Goal: Task Accomplishment & Management: Use online tool/utility

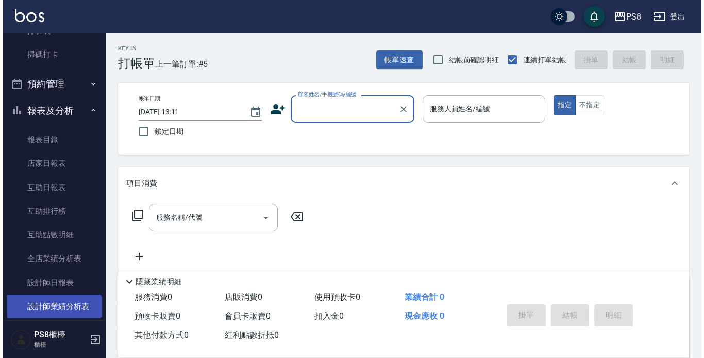
scroll to position [412, 0]
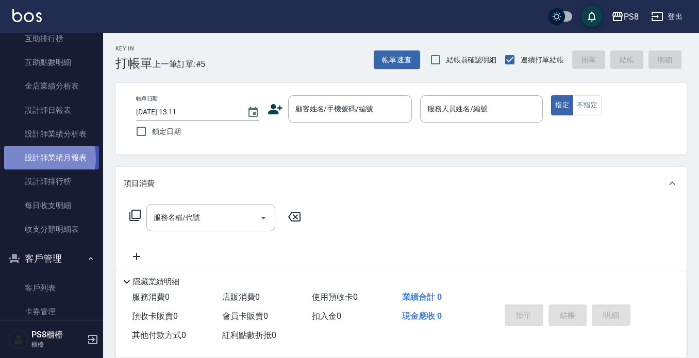
click at [32, 158] on link "設計師業績月報表" at bounding box center [51, 158] width 95 height 24
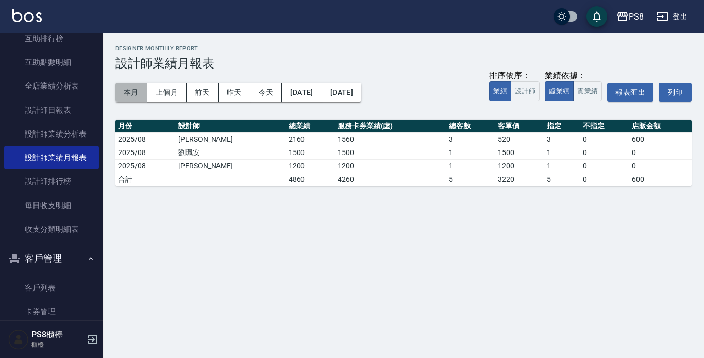
click at [133, 92] on button "本月" at bounding box center [131, 92] width 32 height 19
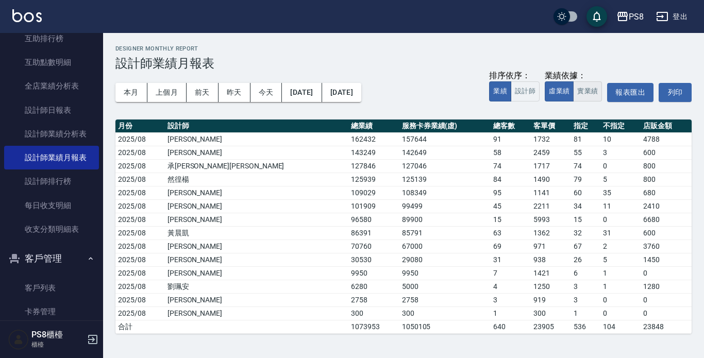
click at [580, 95] on button "實業績" at bounding box center [587, 91] width 29 height 20
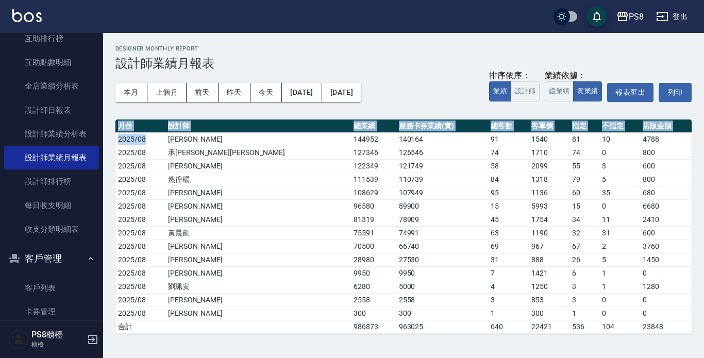
drag, startPoint x: 149, startPoint y: 137, endPoint x: 339, endPoint y: 336, distance: 274.1
click at [339, 336] on div "PS8 [DATE] - [DATE] 設計師業績月報表 列印時間： [DATE][PHONE_NUMBER]:07 Designer Monthly Rep…" at bounding box center [403, 189] width 601 height 313
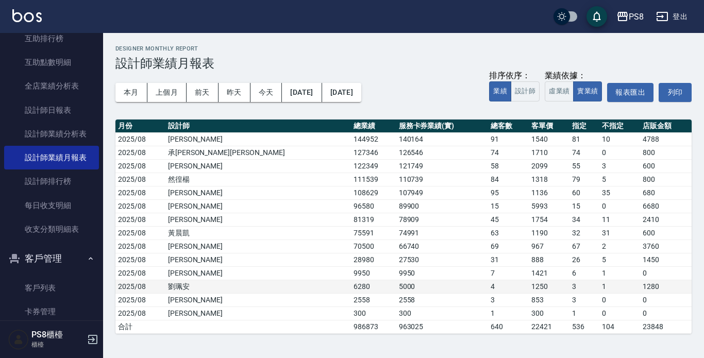
click at [396, 285] on td "5000" at bounding box center [442, 286] width 92 height 13
drag, startPoint x: 106, startPoint y: 116, endPoint x: 365, endPoint y: 295, distance: 315.2
click at [389, 340] on div "PS8 [DATE] - [DATE] 設計師業績月報表 列印時間： [DATE][PHONE_NUMBER]:07 Designer Monthly Rep…" at bounding box center [403, 189] width 601 height 313
click at [396, 287] on td "5000" at bounding box center [442, 286] width 92 height 13
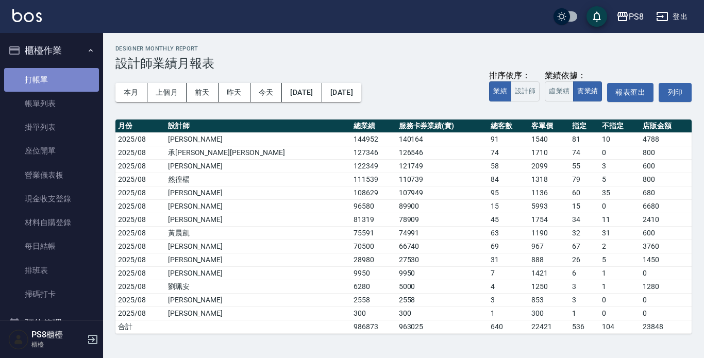
click at [58, 87] on link "打帳單" at bounding box center [51, 80] width 95 height 24
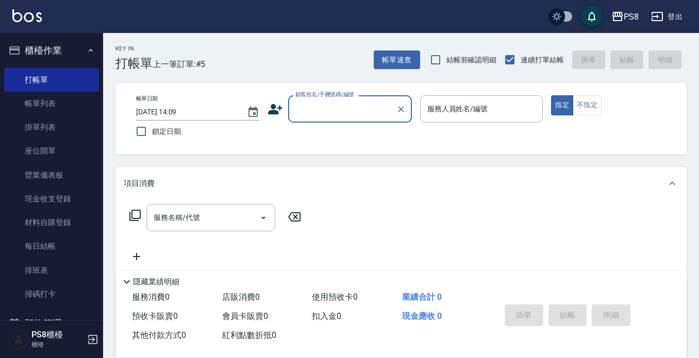
scroll to position [52, 0]
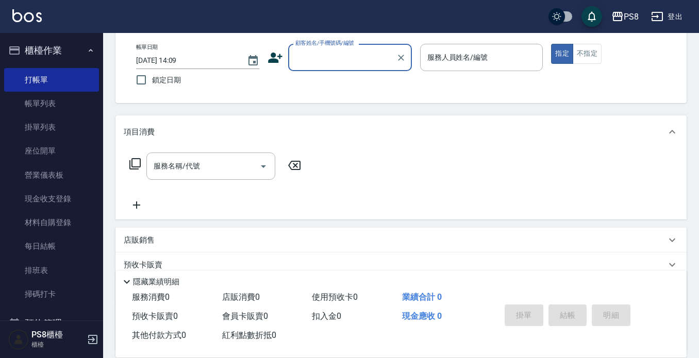
click at [180, 232] on div "店販銷售" at bounding box center [400, 240] width 571 height 25
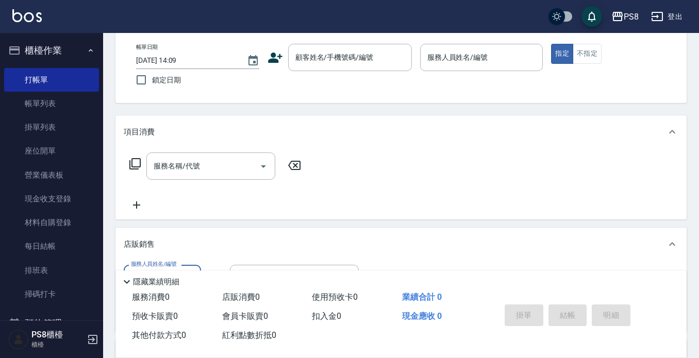
scroll to position [0, 0]
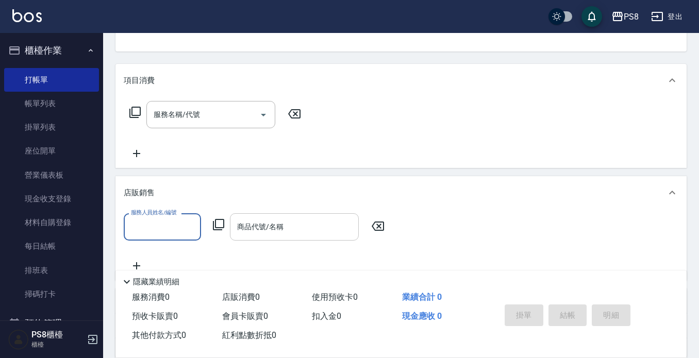
click at [264, 216] on div "商品代號/名稱" at bounding box center [294, 226] width 129 height 27
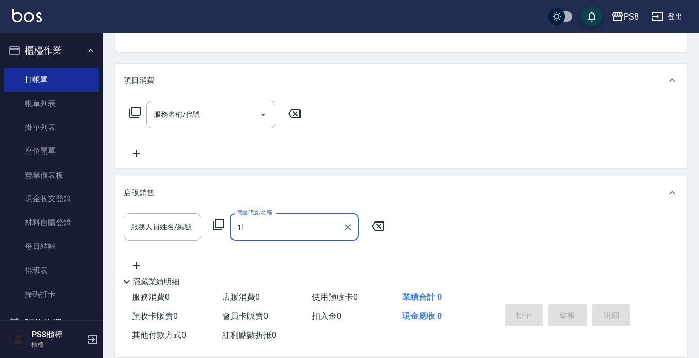
type input "1"
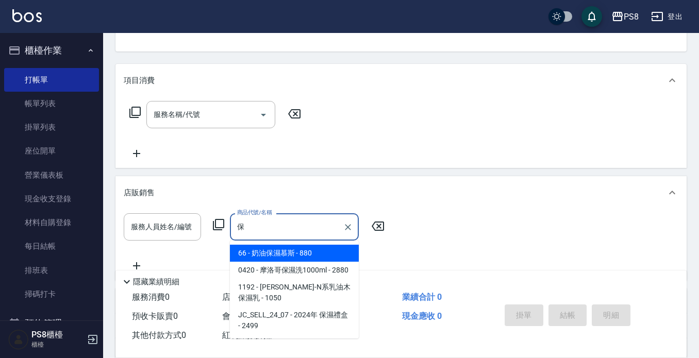
type input "寶"
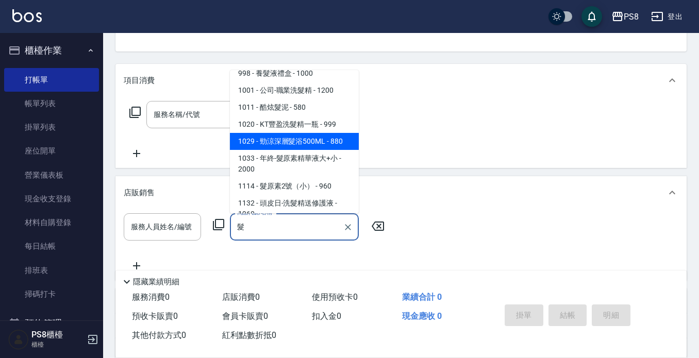
scroll to position [1031, 0]
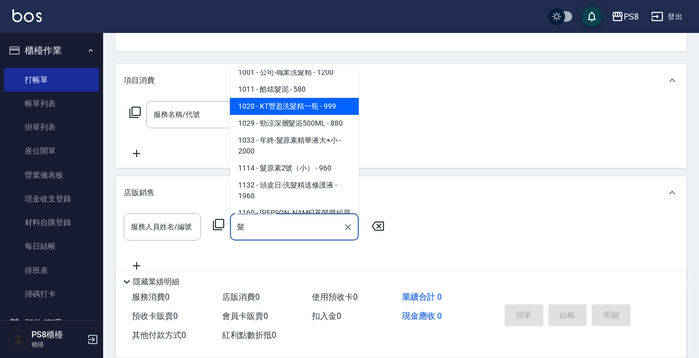
type input "髮"
click at [493, 131] on div "服務名稱/代號 服務名稱/代號" at bounding box center [400, 132] width 571 height 71
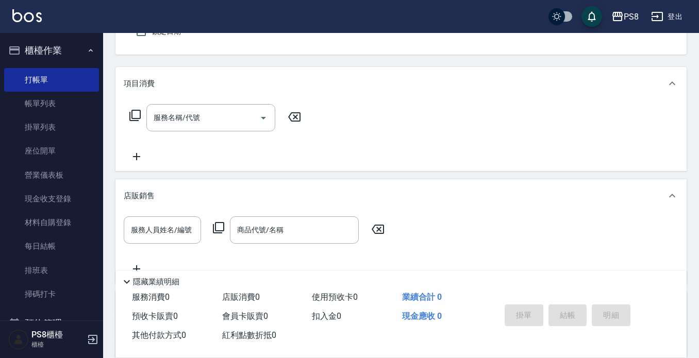
scroll to position [0, 0]
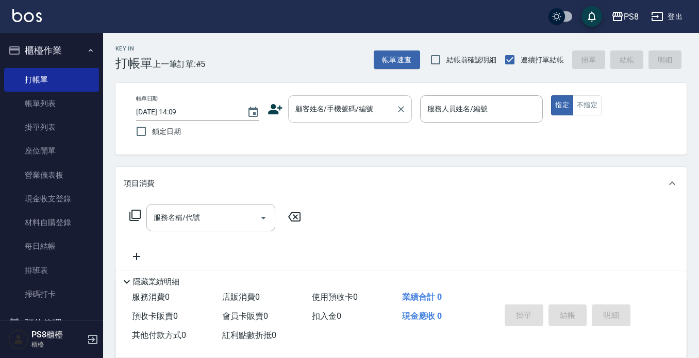
click at [324, 113] on input "顧客姓名/手機號碼/編號" at bounding box center [342, 109] width 99 height 18
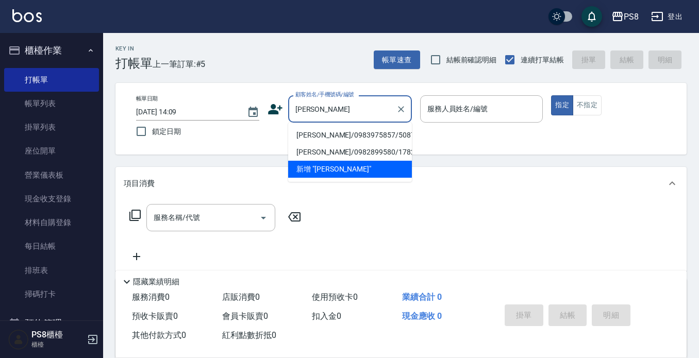
click at [334, 133] on li "[PERSON_NAME]/0983975857/5087" at bounding box center [350, 135] width 124 height 17
type input "[PERSON_NAME]/0983975857/5087"
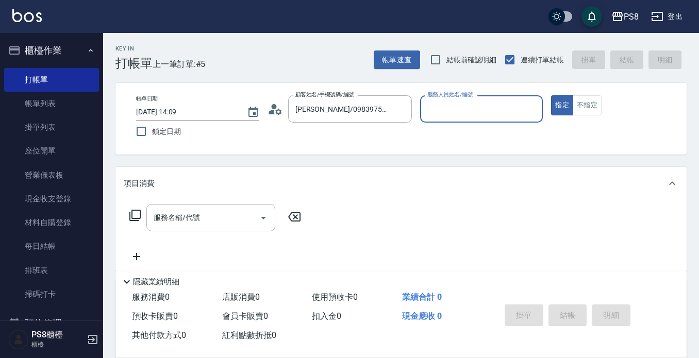
type input "小赤-2"
click at [206, 217] on input "服務名稱/代號" at bounding box center [203, 218] width 104 height 18
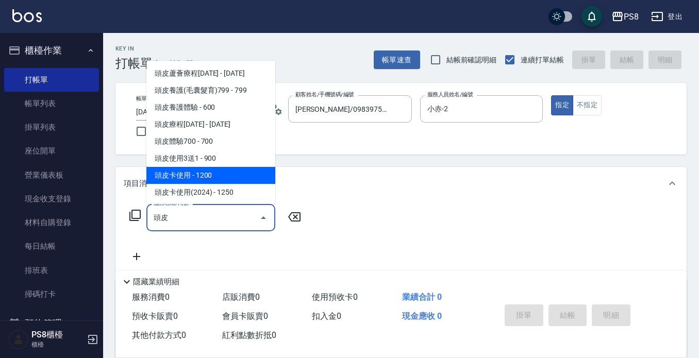
click at [225, 174] on span "頭皮卡使用 - 1200" at bounding box center [210, 175] width 129 height 17
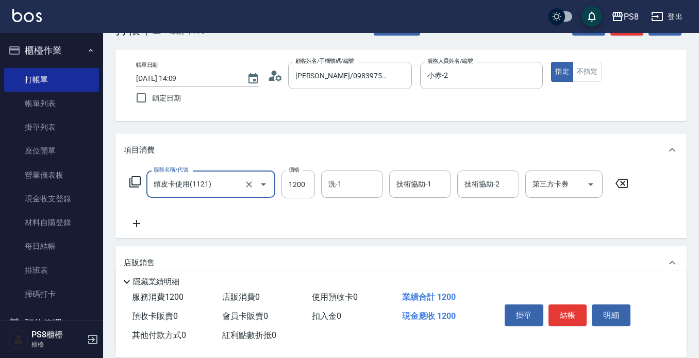
scroll to position [52, 0]
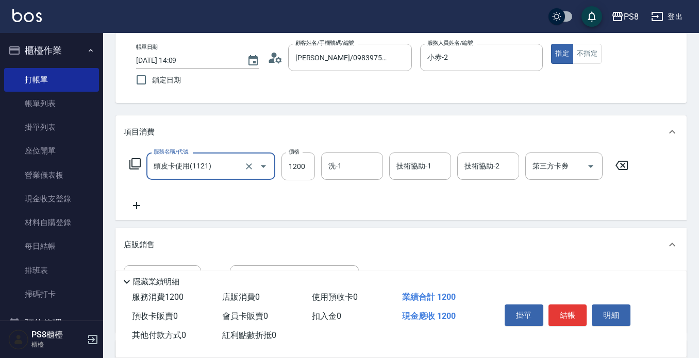
type input "頭皮卡使用(1121)"
click at [141, 202] on icon at bounding box center [137, 205] width 26 height 12
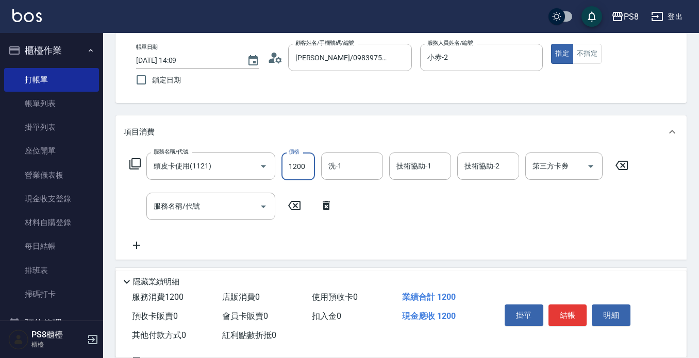
click at [310, 165] on input "1200" at bounding box center [298, 167] width 34 height 28
drag, startPoint x: 560, startPoint y: 205, endPoint x: 575, endPoint y: 163, distance: 43.7
click at [560, 204] on div "服務名稱/代號 頭皮卡使用(1121) 服務名稱/代號 價格 1200 價格 洗-1 洗-1 技術協助-1 技術協助-1 技術協助-2 技術協助-2 第三方卡…" at bounding box center [379, 202] width 511 height 99
click at [576, 161] on input "第三方卡券" at bounding box center [556, 166] width 53 height 18
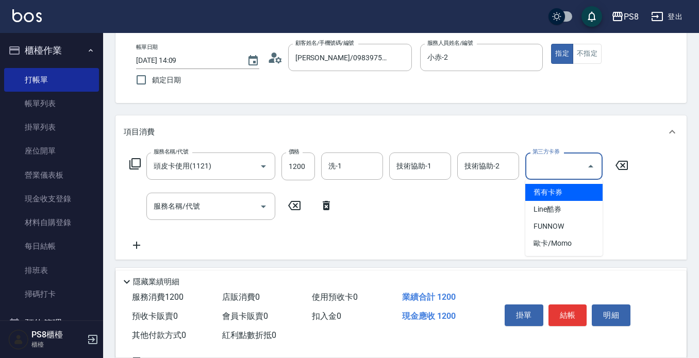
click at [577, 196] on span "舊有卡券" at bounding box center [563, 192] width 77 height 17
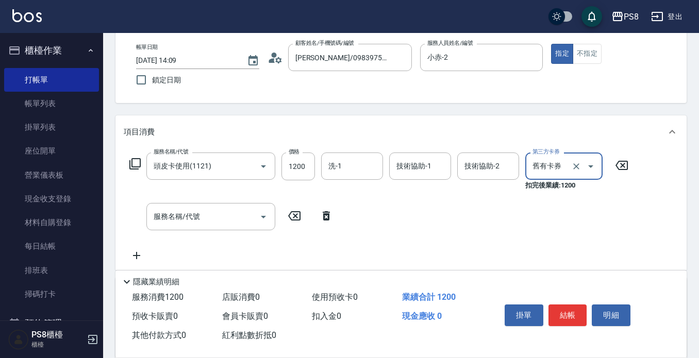
type input "舊有卡券"
click at [198, 220] on div "服務名稱/代號 服務名稱/代號" at bounding box center [210, 216] width 129 height 27
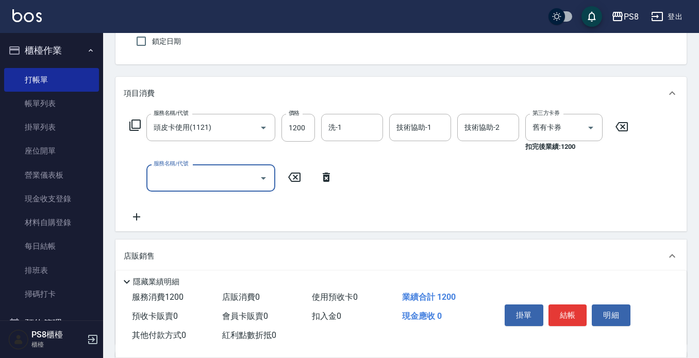
scroll to position [155, 0]
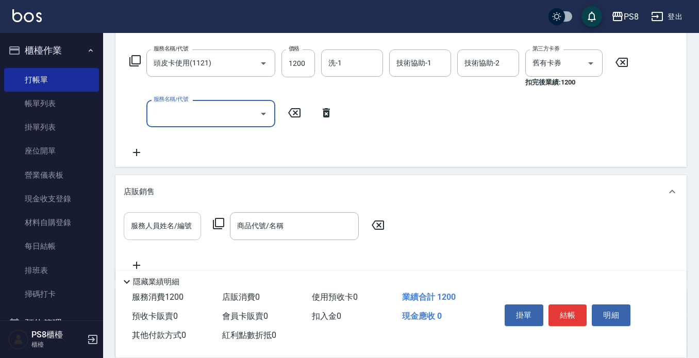
click at [169, 227] on input "服務人員姓名/編號" at bounding box center [162, 226] width 68 height 18
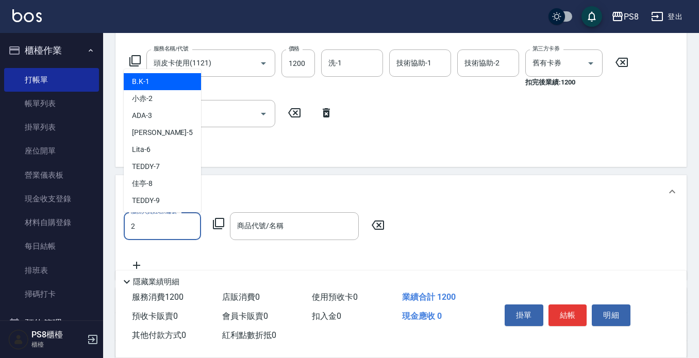
type input "小赤-2"
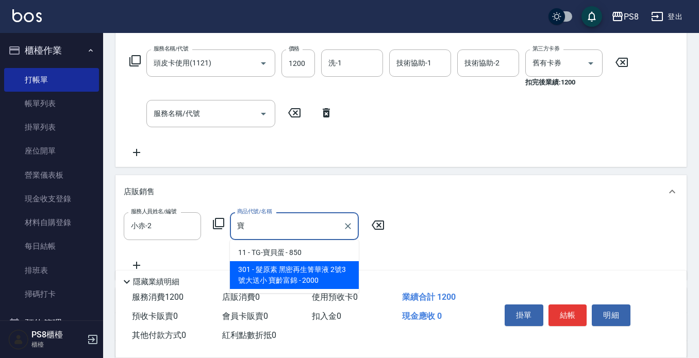
click at [282, 280] on span "301 - 髮原素 黑密再生箐華液 2號3號大送小 寶齡富錦 - 2000" at bounding box center [294, 275] width 129 height 28
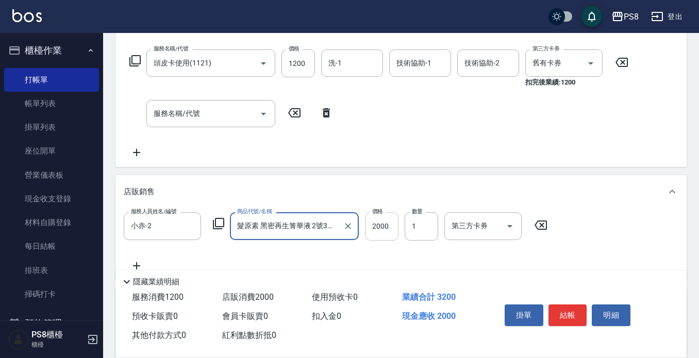
type input "髮原素 黑密再生箐華液 2號3號大送小 寶齡富錦"
click at [385, 228] on input "2000" at bounding box center [382, 226] width 34 height 28
type input "1800"
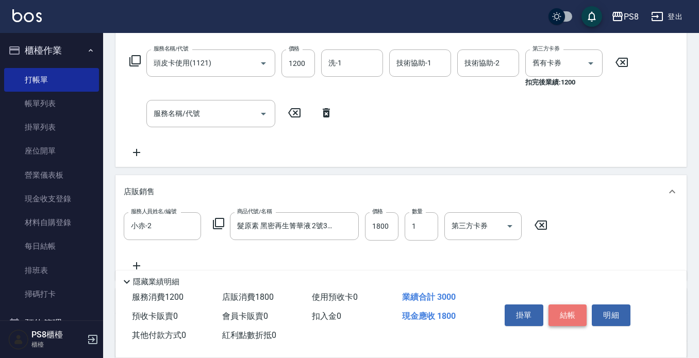
click at [568, 313] on button "結帳" at bounding box center [567, 316] width 39 height 22
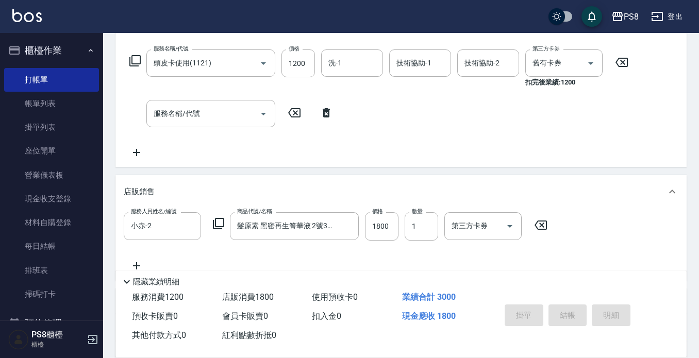
type input "[DATE] 14:19"
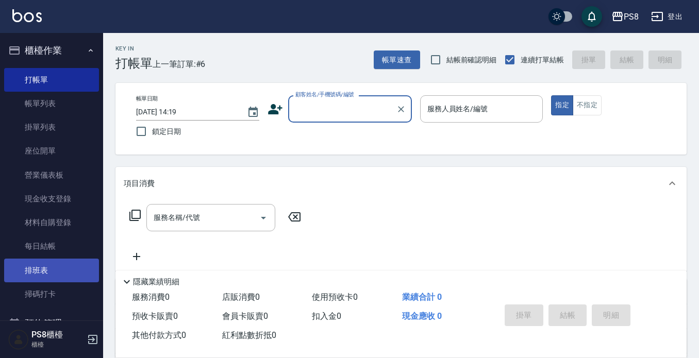
click at [49, 274] on link "排班表" at bounding box center [51, 271] width 95 height 24
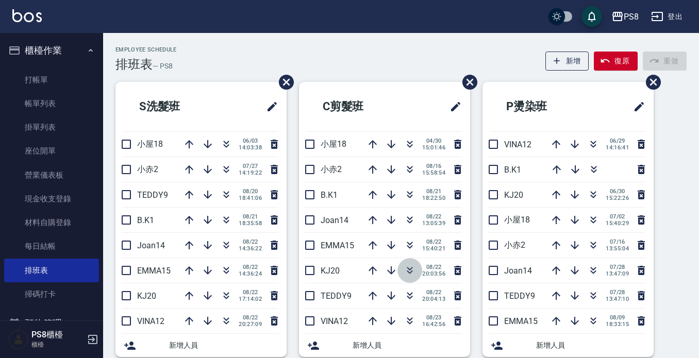
click at [407, 270] on icon "button" at bounding box center [410, 269] width 6 height 4
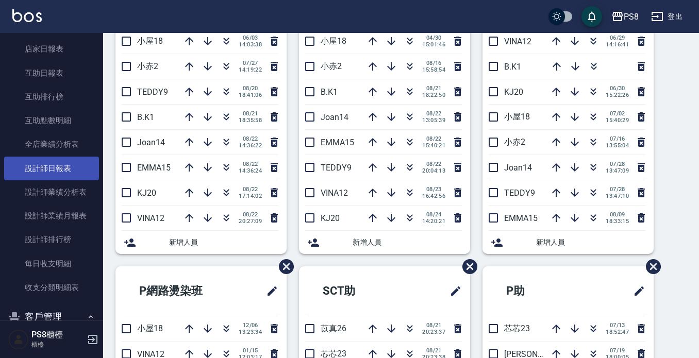
scroll to position [412, 0]
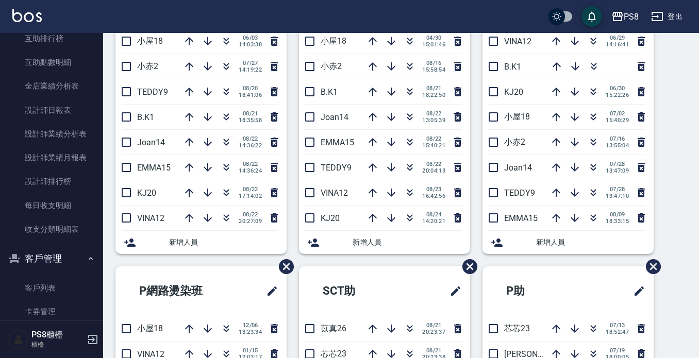
click at [45, 267] on button "客戶管理" at bounding box center [51, 258] width 95 height 27
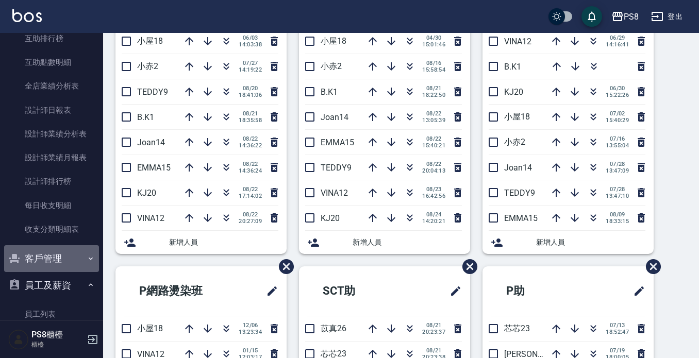
click at [54, 267] on button "客戶管理" at bounding box center [51, 258] width 95 height 27
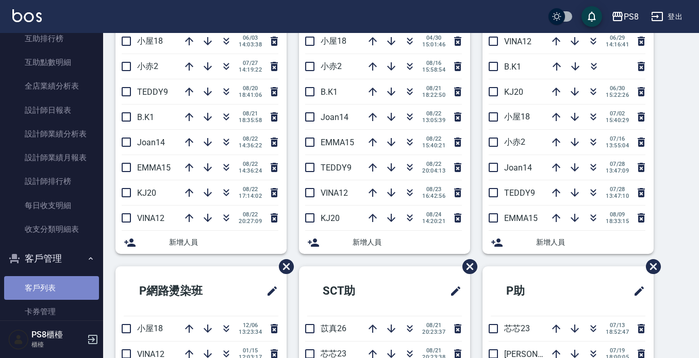
click at [68, 286] on link "客戶列表" at bounding box center [51, 288] width 95 height 24
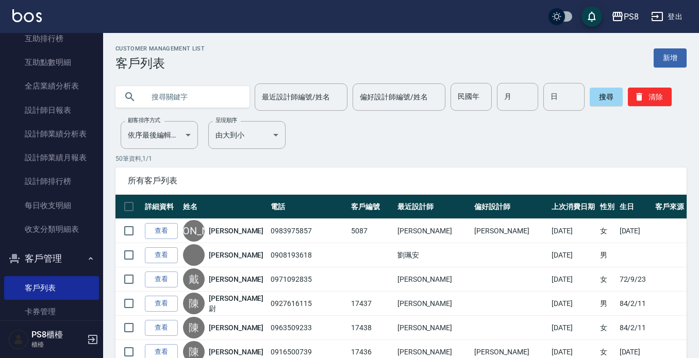
click at [218, 98] on input "text" at bounding box center [192, 97] width 97 height 28
type input "0936287827"
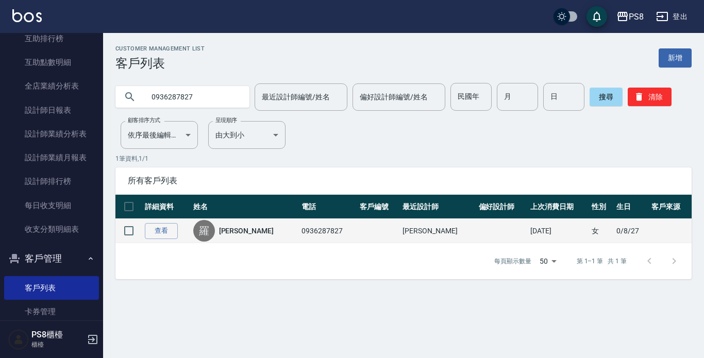
click at [229, 227] on link "[PERSON_NAME]" at bounding box center [246, 231] width 55 height 10
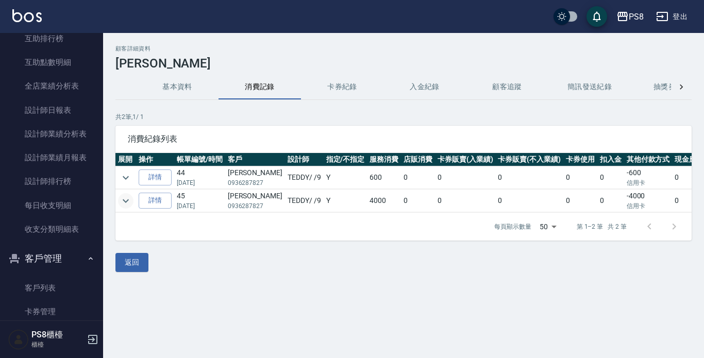
click at [128, 202] on icon "expand row" at bounding box center [126, 201] width 12 height 12
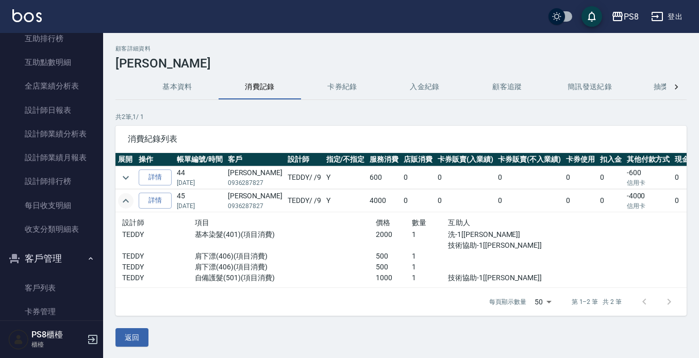
click at [310, 240] on p "基本染髮(401)(項目消費)" at bounding box center [285, 234] width 181 height 11
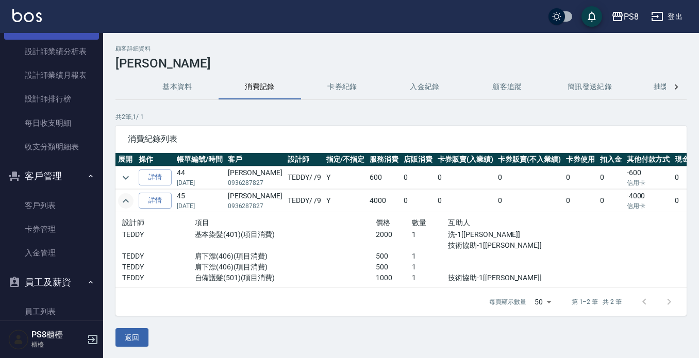
scroll to position [333, 0]
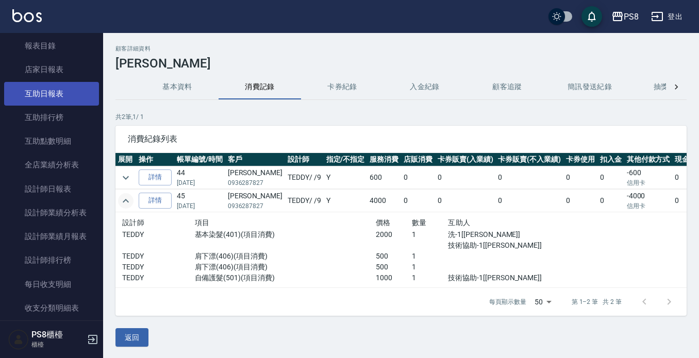
click at [65, 92] on link "互助日報表" at bounding box center [51, 94] width 95 height 24
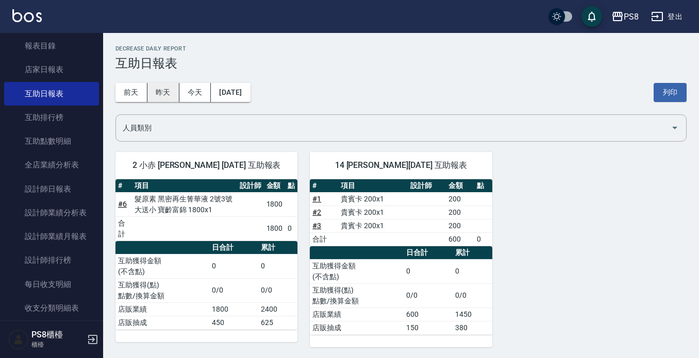
click at [160, 95] on button "昨天" at bounding box center [163, 92] width 32 height 19
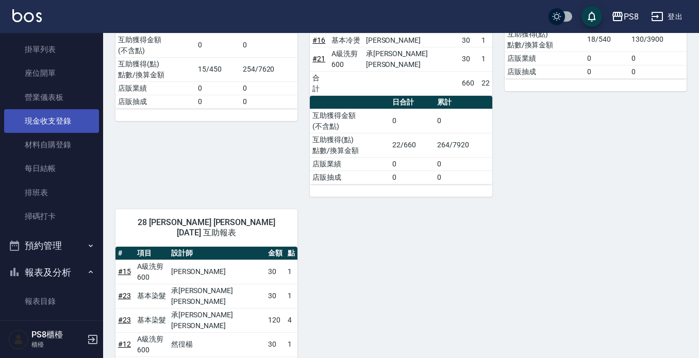
scroll to position [76, 0]
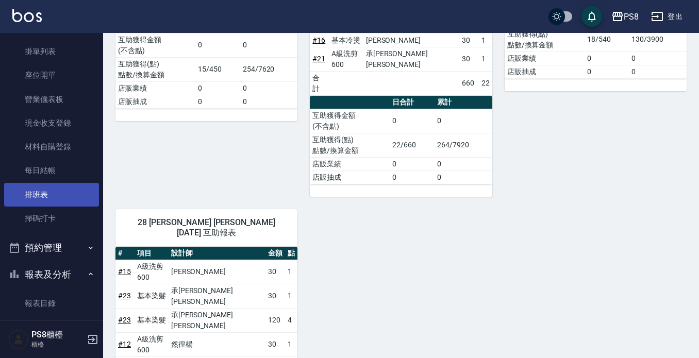
click at [51, 192] on link "排班表" at bounding box center [51, 195] width 95 height 24
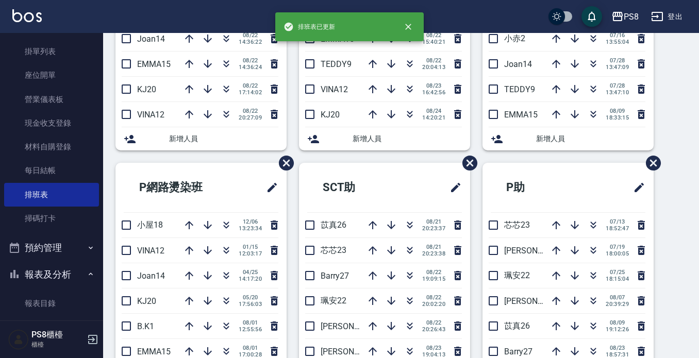
scroll to position [258, 0]
